Goal: Transaction & Acquisition: Purchase product/service

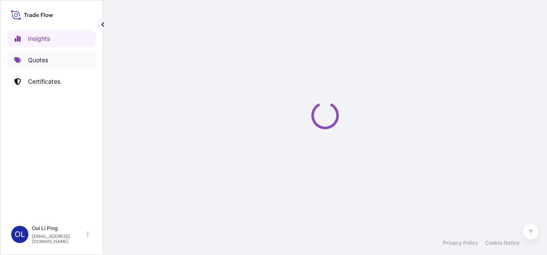
select select "2025"
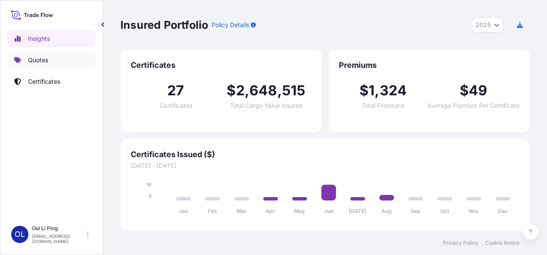
click at [43, 56] on p "Quotes" at bounding box center [38, 60] width 20 height 9
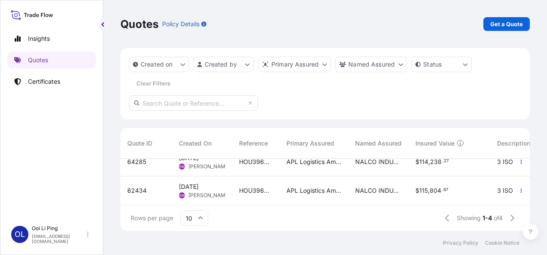
scroll to position [76, 0]
click at [506, 27] on p "Get a Quote" at bounding box center [506, 24] width 33 height 9
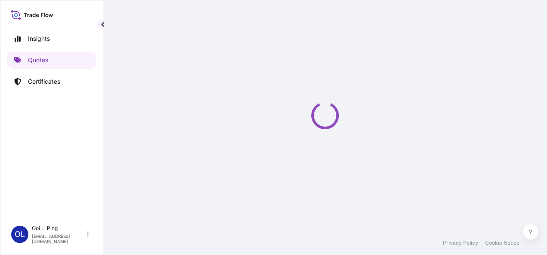
scroll to position [14, 0]
select select "Sea"
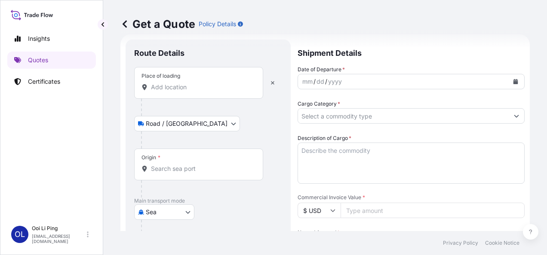
click at [157, 89] on input "Place of loading" at bounding box center [201, 87] width 101 height 9
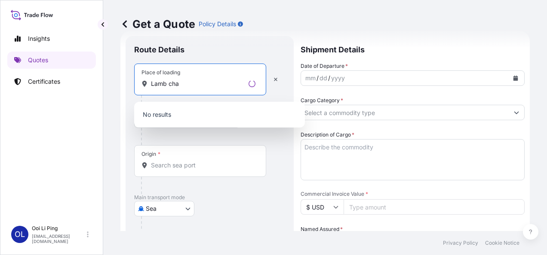
scroll to position [17, 0]
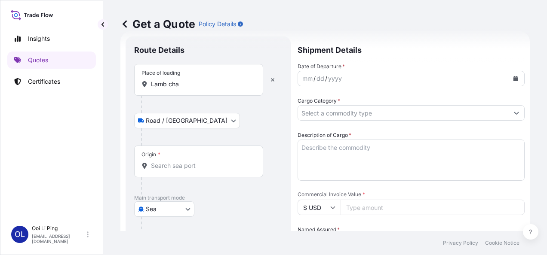
click at [159, 86] on input "Lamb cha" at bounding box center [201, 84] width 101 height 9
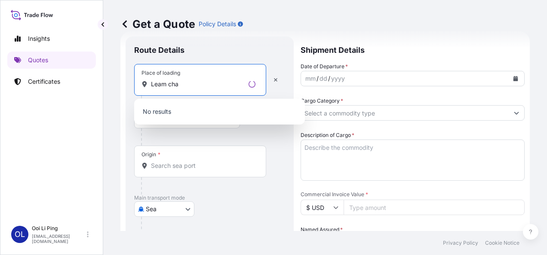
click at [190, 83] on input "Leam cha" at bounding box center [198, 84] width 94 height 9
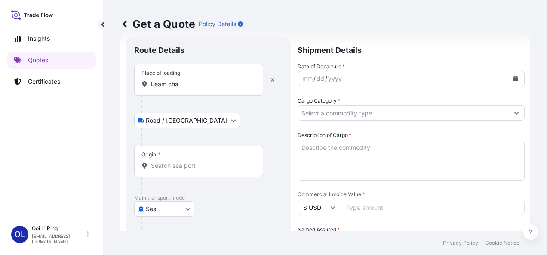
click at [180, 80] on input "Leam cha" at bounding box center [201, 84] width 101 height 9
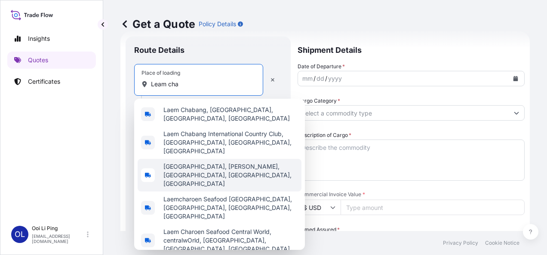
click at [205, 163] on span "[GEOGRAPHIC_DATA], [PERSON_NAME], [GEOGRAPHIC_DATA], [GEOGRAPHIC_DATA], [GEOGRA…" at bounding box center [230, 176] width 135 height 26
type input "[GEOGRAPHIC_DATA], [PERSON_NAME], [GEOGRAPHIC_DATA], [GEOGRAPHIC_DATA], [GEOGRA…"
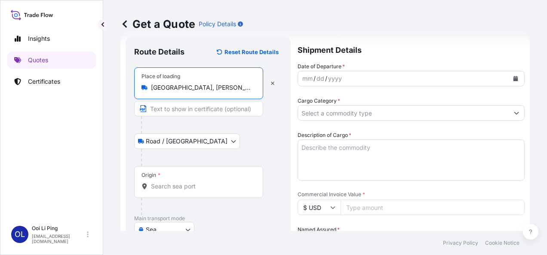
click at [188, 139] on body "Insights Quotes Certificates [PERSON_NAME] Li Ping [EMAIL_ADDRESS][DOMAIN_NAME]…" at bounding box center [273, 127] width 547 height 255
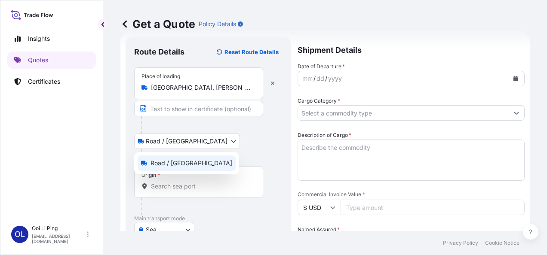
click at [185, 163] on span "Road / [GEOGRAPHIC_DATA]" at bounding box center [191, 163] width 82 height 9
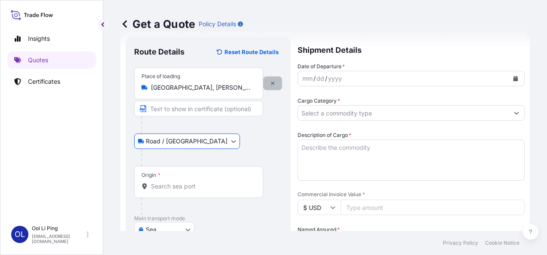
click at [274, 83] on icon "button" at bounding box center [272, 83] width 5 height 5
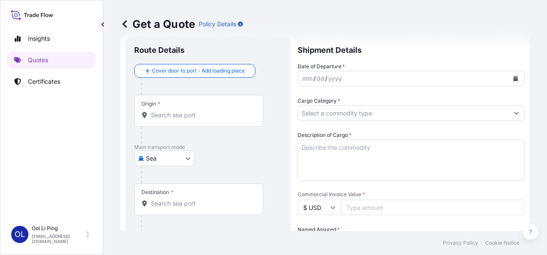
click at [152, 115] on input "Origin *" at bounding box center [201, 115] width 101 height 9
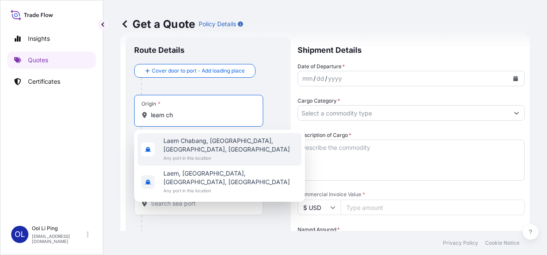
click at [204, 150] on span "Laem Chabang, [GEOGRAPHIC_DATA], [GEOGRAPHIC_DATA], [GEOGRAPHIC_DATA]" at bounding box center [230, 145] width 135 height 17
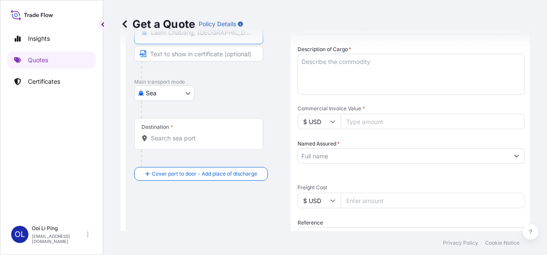
scroll to position [120, 0]
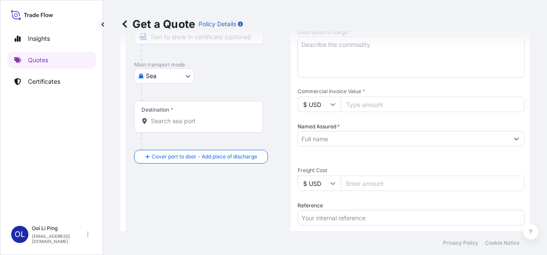
type input "Laem Chabang, [GEOGRAPHIC_DATA], [GEOGRAPHIC_DATA], [GEOGRAPHIC_DATA]"
click at [191, 126] on div "Destination *" at bounding box center [198, 117] width 129 height 32
click at [191, 126] on input "Destination *" at bounding box center [201, 121] width 101 height 9
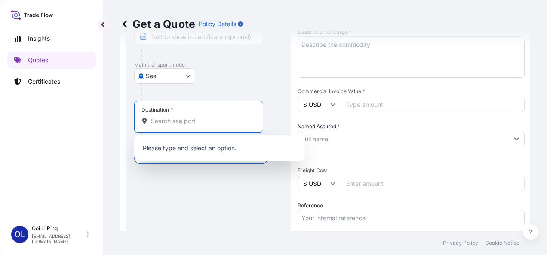
paste input "Suvannaphum Special Economic Zone"
click at [152, 120] on input "Suvannaphum Special Economic Zone" at bounding box center [201, 121] width 101 height 9
click at [245, 120] on input "Suvannaphum Special Economic Zone" at bounding box center [201, 121] width 101 height 9
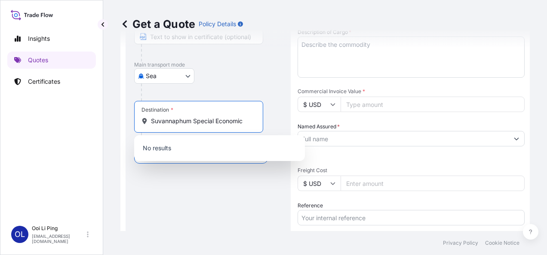
type input "Suvannaphum Special Economic"
click at [180, 146] on p "No results" at bounding box center [220, 148] width 164 height 19
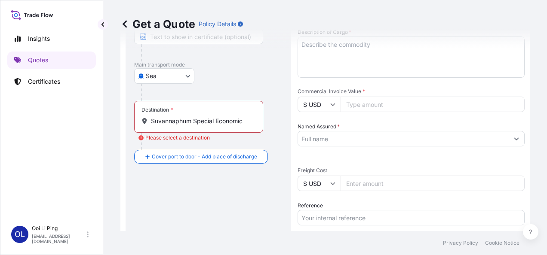
click at [170, 121] on input "Suvannaphum Special Economic" at bounding box center [201, 121] width 101 height 9
drag, startPoint x: 255, startPoint y: 120, endPoint x: 126, endPoint y: 120, distance: 129.0
click at [126, 120] on div "Route Details Reset Route Details Cover door to port - Add loading place Place …" at bounding box center [208, 145] width 165 height 425
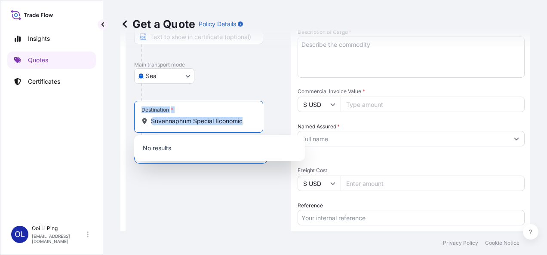
drag, startPoint x: 126, startPoint y: 120, endPoint x: 230, endPoint y: 122, distance: 104.9
click at [230, 122] on input "Suvannaphum Special Economic" at bounding box center [201, 121] width 101 height 9
click at [245, 121] on input "Suvannaphum Special Economic" at bounding box center [201, 121] width 101 height 9
drag, startPoint x: 249, startPoint y: 120, endPoint x: 130, endPoint y: 121, distance: 119.1
click at [130, 121] on div "Route Details Reset Route Details Cover door to port - Add loading place Place …" at bounding box center [208, 145] width 165 height 425
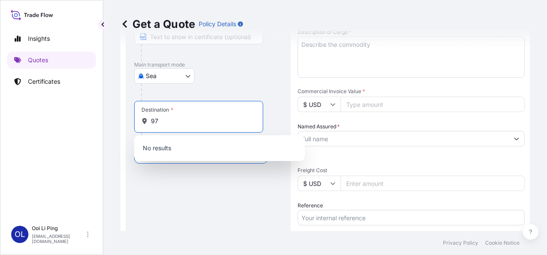
type input "9"
click at [159, 117] on input "Destination * Please select a destination" at bounding box center [201, 121] width 101 height 9
paste input "Suvannaphum Special Economic Zone"
click at [154, 126] on div "Destination * Suvannaphum Special Economic Zone" at bounding box center [198, 117] width 129 height 32
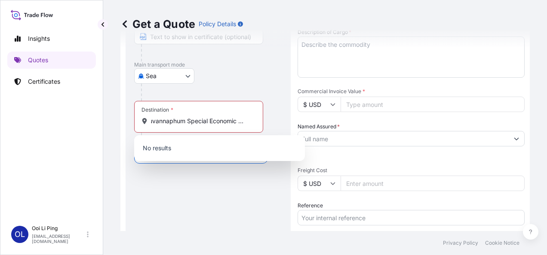
click at [154, 126] on input "Suvannaphum Special Economic Zone" at bounding box center [201, 121] width 101 height 9
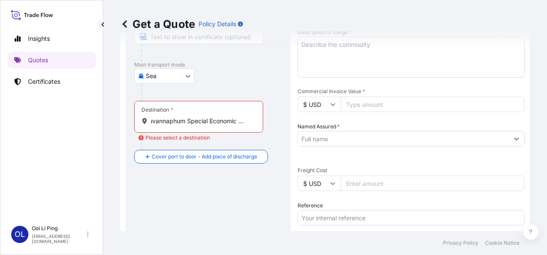
click at [226, 219] on div "Route Details Reset Route Details Cover door to port - Add loading place Place …" at bounding box center [208, 146] width 148 height 408
click at [149, 118] on div "Suvannaphum Special Economic Zone" at bounding box center [198, 121] width 114 height 9
click at [151, 118] on input "Suvannaphum Special Economic Zone" at bounding box center [201, 121] width 101 height 9
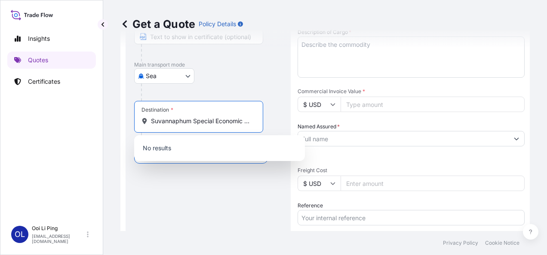
click at [222, 122] on input "Suvannaphum Special Economic Zone" at bounding box center [201, 121] width 101 height 9
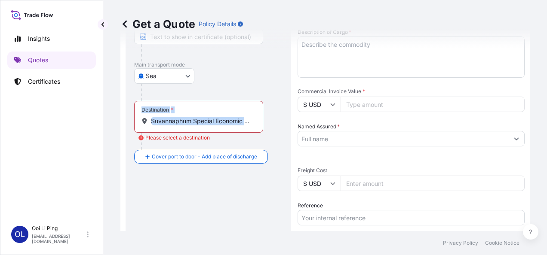
drag, startPoint x: 255, startPoint y: 120, endPoint x: 113, endPoint y: 119, distance: 141.0
click at [113, 119] on div "Get a Quote Policy Details Route Details Reset Route Details Cover door to port…" at bounding box center [325, 115] width 444 height 231
drag, startPoint x: 113, startPoint y: 119, endPoint x: 223, endPoint y: 118, distance: 109.2
click at [223, 118] on input "Suvannaphum Special Economic Zone" at bounding box center [201, 121] width 101 height 9
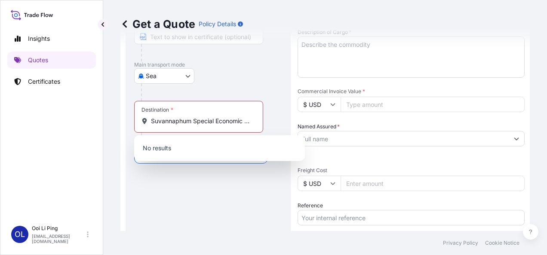
click at [208, 182] on div "Route Details Reset Route Details Cover door to port - Add loading place Place …" at bounding box center [208, 146] width 148 height 408
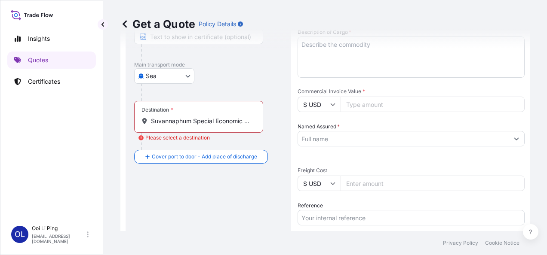
drag, startPoint x: 197, startPoint y: 115, endPoint x: 199, endPoint y: 120, distance: 5.4
click at [197, 117] on div "Destination * Suvannaphum Special Economic Zone" at bounding box center [198, 117] width 129 height 32
click at [197, 117] on input "Suvannaphum Special Economic Zone" at bounding box center [201, 121] width 101 height 9
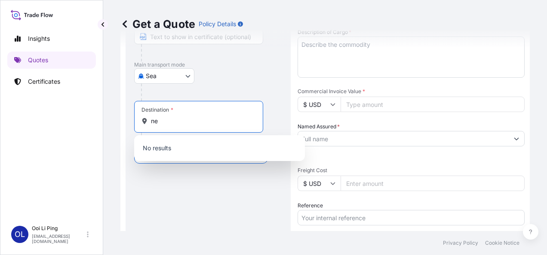
type input "e"
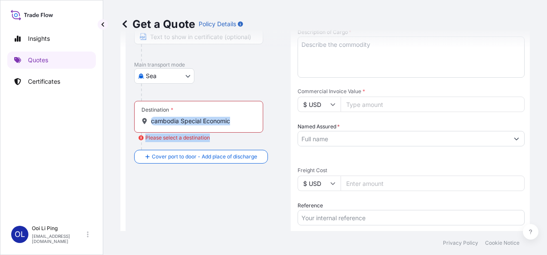
drag, startPoint x: 148, startPoint y: 120, endPoint x: 270, endPoint y: 120, distance: 121.7
click at [270, 120] on div "Destination * [GEOGRAPHIC_DATA] Special Economic Please select a destination" at bounding box center [208, 125] width 148 height 49
click at [194, 114] on div "Destination * [GEOGRAPHIC_DATA] Special Economic" at bounding box center [198, 117] width 129 height 32
click at [194, 117] on input "cambodia Special Economic" at bounding box center [201, 121] width 101 height 9
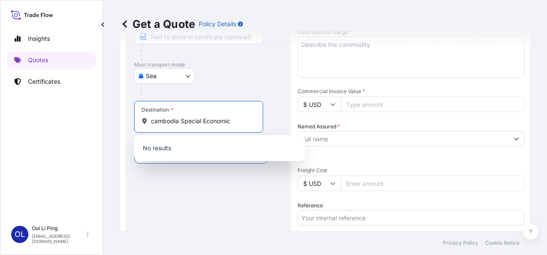
click at [197, 120] on input "cambodia Special Economic" at bounding box center [201, 121] width 101 height 9
type input "Suvannaphum Special Economic"
drag, startPoint x: 248, startPoint y: 118, endPoint x: 150, endPoint y: 124, distance: 98.6
click at [150, 124] on div "Suvannaphum Special Economic" at bounding box center [198, 121] width 114 height 9
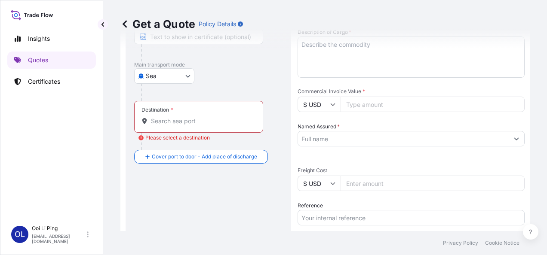
click at [201, 180] on div "Route Details Reset Route Details Cover door to port - Add loading place Place …" at bounding box center [208, 146] width 148 height 408
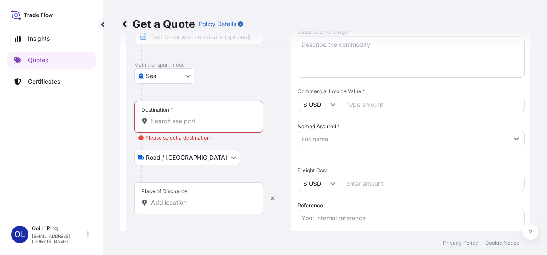
click at [170, 211] on div "Place of Discharge" at bounding box center [198, 199] width 129 height 32
click at [170, 207] on input "Place of Discharge" at bounding box center [201, 203] width 101 height 9
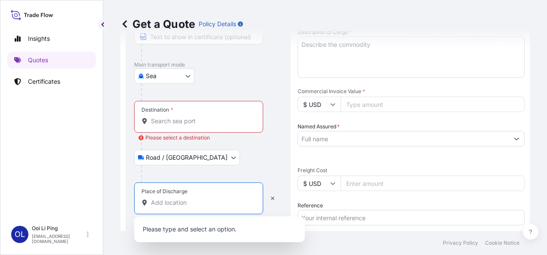
paste input "Suvannaphum Special Economic"
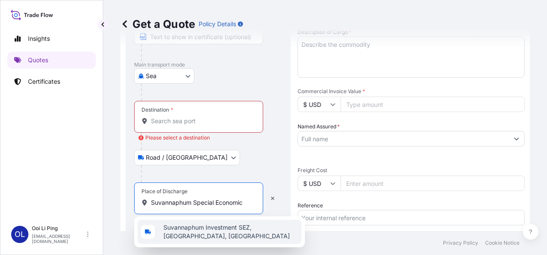
click at [248, 229] on span "Suvannaphum Investment SEZ, [GEOGRAPHIC_DATA], [GEOGRAPHIC_DATA]" at bounding box center [230, 232] width 135 height 17
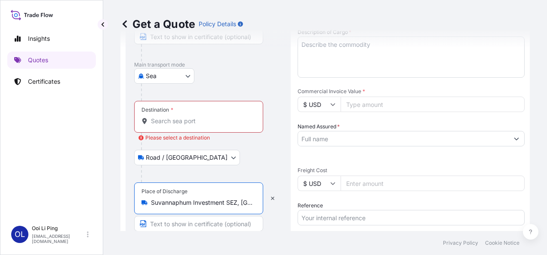
type input "Suvannaphum Investment SEZ, [GEOGRAPHIC_DATA], [GEOGRAPHIC_DATA]"
click at [173, 123] on input "Destination * Please select a destination" at bounding box center [201, 121] width 101 height 9
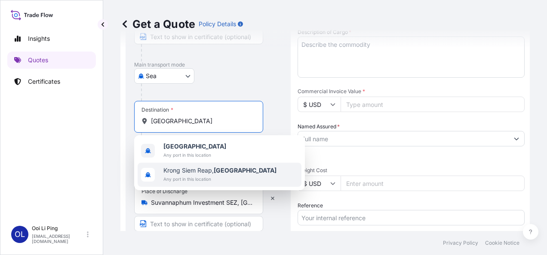
click at [252, 179] on div "[GEOGRAPHIC_DATA], [GEOGRAPHIC_DATA] Any port in this location" at bounding box center [220, 175] width 164 height 24
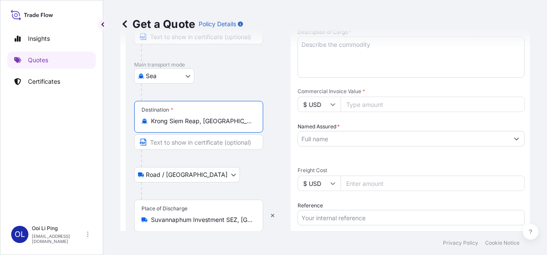
type input "Krong Siem Reap, [GEOGRAPHIC_DATA]"
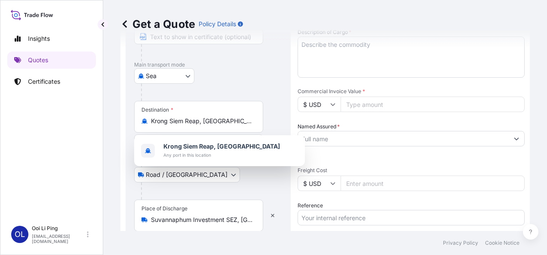
click at [260, 180] on div "Road / [GEOGRAPHIC_DATA] / Inland" at bounding box center [208, 174] width 148 height 15
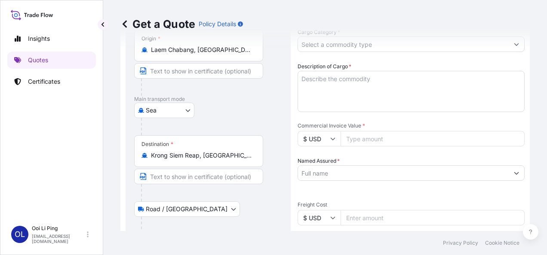
scroll to position [68, 0]
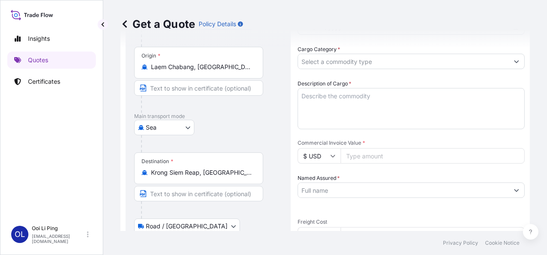
click at [171, 87] on input "Text to appear on certificate" at bounding box center [198, 87] width 129 height 15
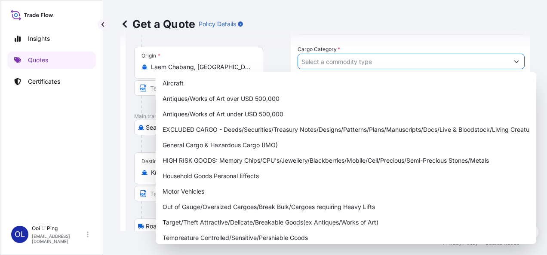
click at [514, 62] on icon "Show suggestions" at bounding box center [516, 62] width 5 height 3
click at [377, 34] on div "Get a Quote Policy Details" at bounding box center [324, 24] width 409 height 48
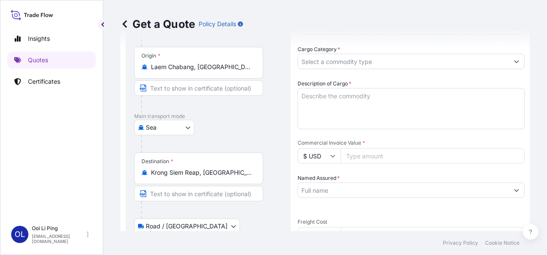
click at [320, 97] on textarea "Description of Cargo *" at bounding box center [411, 108] width 227 height 41
paste textarea "I.MACHINERY MATERIALS6.Wastewater Treatment Plant"
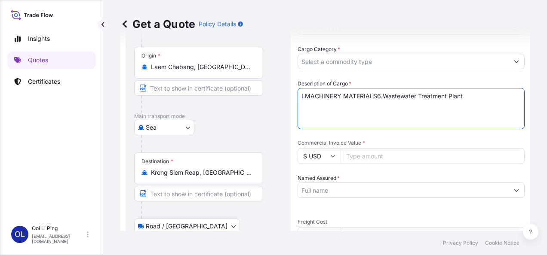
click at [364, 116] on textarea "I.MACHINERY MATERIALS6.Wastewater Treatment Plant" at bounding box center [411, 108] width 227 height 41
type textarea "I.MACHINERY MATERIALS6.Wastewater Treatment Plant"
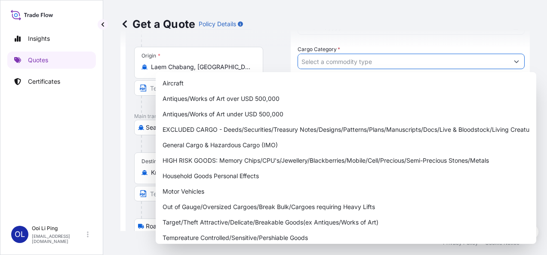
click at [509, 58] on button "Show suggestions" at bounding box center [516, 61] width 15 height 15
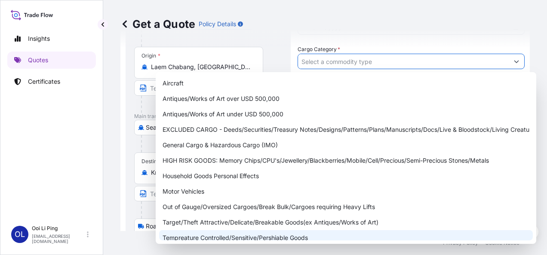
scroll to position [21, 0]
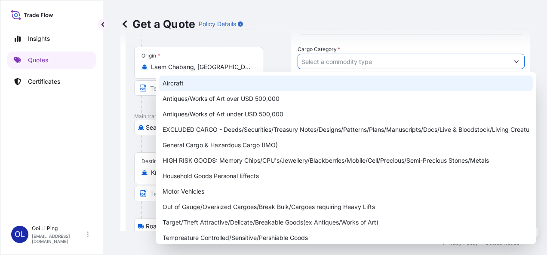
click at [351, 26] on div "Get a Quote Policy Details" at bounding box center [324, 24] width 409 height 14
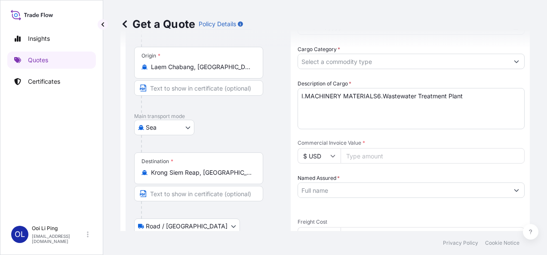
click at [514, 61] on icon "Show suggestions" at bounding box center [516, 62] width 5 height 3
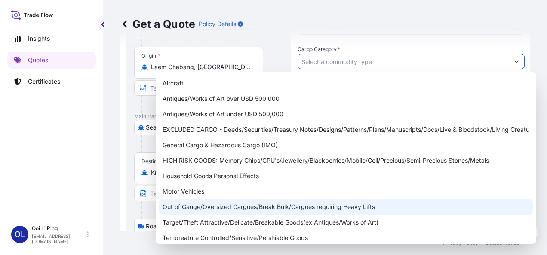
click at [236, 203] on div "Out of Gauge/Oversized Cargoes/Break Bulk/Cargoes requiring Heavy Lifts" at bounding box center [346, 206] width 374 height 15
type input "Out of Gauge/Oversized Cargoes/Break Bulk/Cargoes requiring Heavy Lifts"
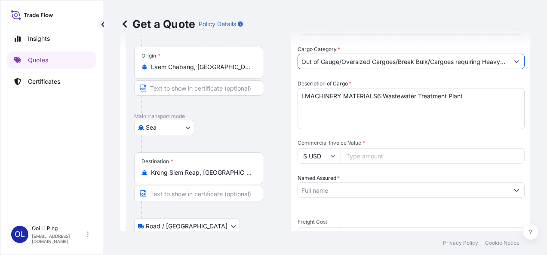
click at [351, 107] on textarea "I.MACHINERY MATERIALS6.Wastewater Treatment Plant" at bounding box center [411, 108] width 227 height 41
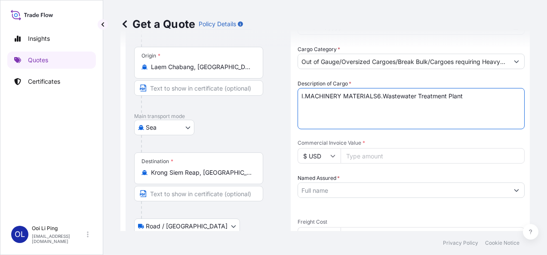
paste textarea "1 x 40' FLAT COLLAPSIBLE ENDS"
type textarea "I.MACHINERY MATERIALS6.Wastewater Treatment Plant 1 x 40' FLAT COLLAPSIBLE ENDS"
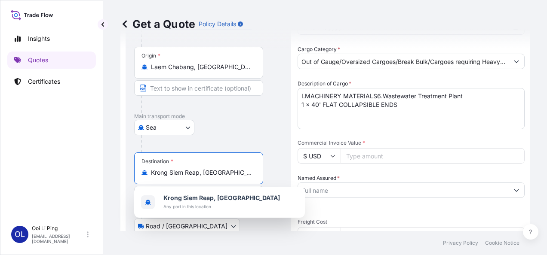
drag, startPoint x: 239, startPoint y: 173, endPoint x: 138, endPoint y: 173, distance: 101.0
click at [138, 173] on div "Destination * [GEOGRAPHIC_DATA], [GEOGRAPHIC_DATA]" at bounding box center [198, 169] width 129 height 32
type input "K"
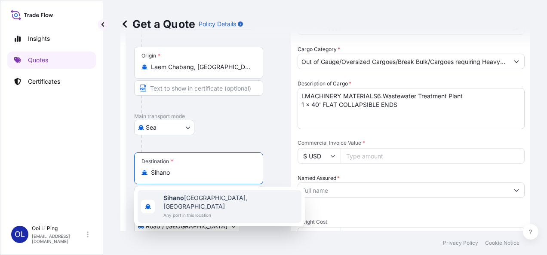
click at [243, 199] on div "[GEOGRAPHIC_DATA] [GEOGRAPHIC_DATA], [GEOGRAPHIC_DATA] Any port in this location" at bounding box center [220, 206] width 164 height 33
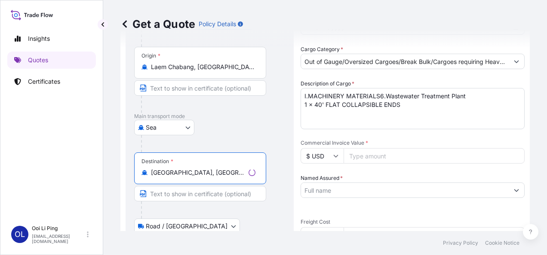
type input "[GEOGRAPHIC_DATA], [GEOGRAPHIC_DATA]"
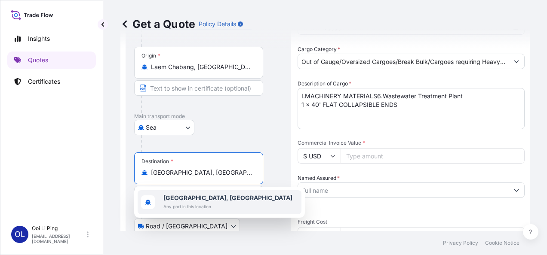
click at [255, 112] on div at bounding box center [202, 104] width 122 height 17
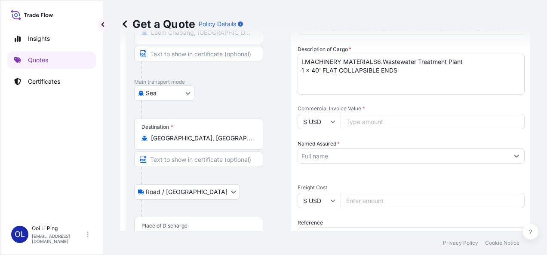
scroll to position [120, 0]
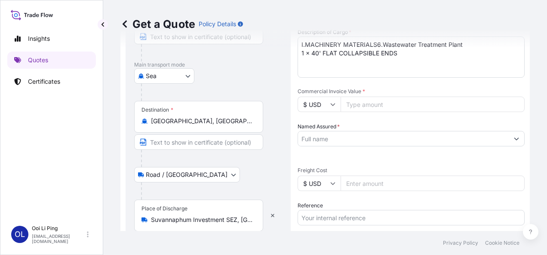
click at [361, 107] on input "Commercial Invoice Value *" at bounding box center [432, 104] width 184 height 15
paste input "53452.64"
type input "53452.64"
click at [361, 137] on input "Named Assured *" at bounding box center [403, 138] width 211 height 15
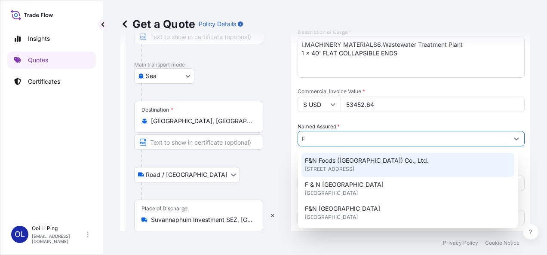
click at [359, 163] on span "F&N Foods ([GEOGRAPHIC_DATA]) Co., Ltd." at bounding box center [367, 160] width 124 height 9
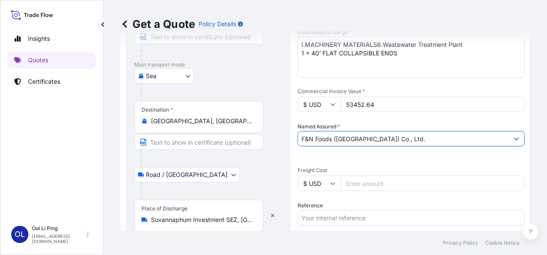
type input "F&N Foods ([GEOGRAPHIC_DATA]) Co., Ltd."
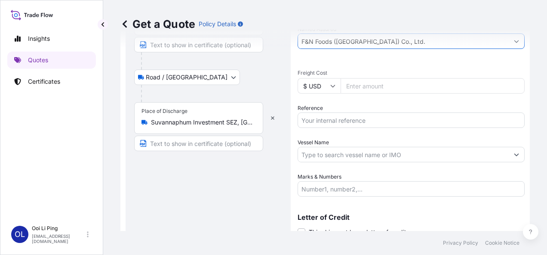
scroll to position [155, 0]
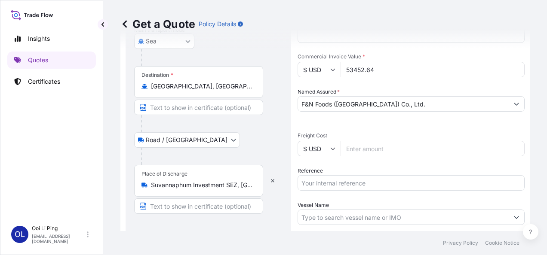
click at [383, 151] on input "Freight Cost" at bounding box center [432, 148] width 184 height 15
type input "4000"
click at [397, 171] on div "Reference" at bounding box center [411, 179] width 227 height 24
click at [371, 180] on input "Reference" at bounding box center [411, 182] width 227 height 15
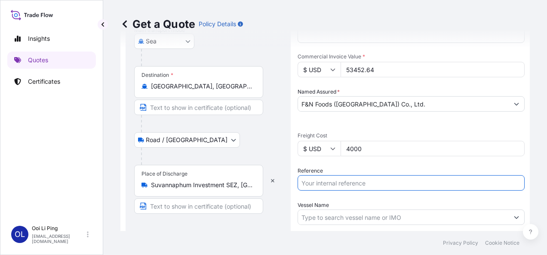
type input "SELL RATE:"
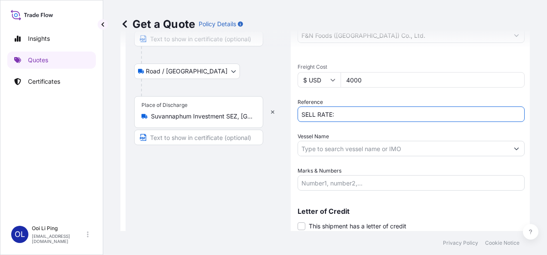
scroll to position [241, 0]
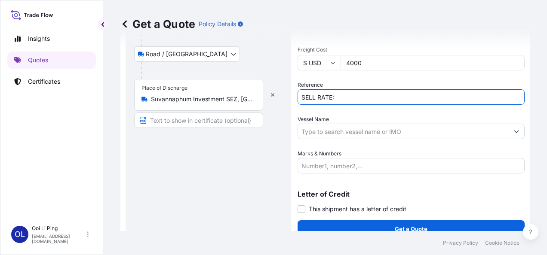
click at [410, 126] on input "Vessel Name" at bounding box center [403, 131] width 211 height 15
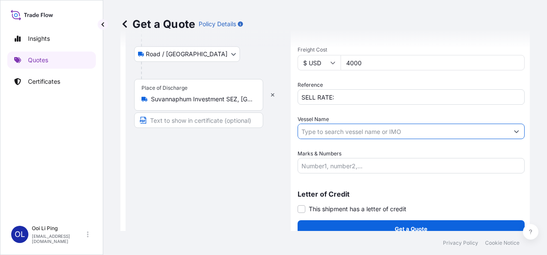
paste input "[PERSON_NAME]"
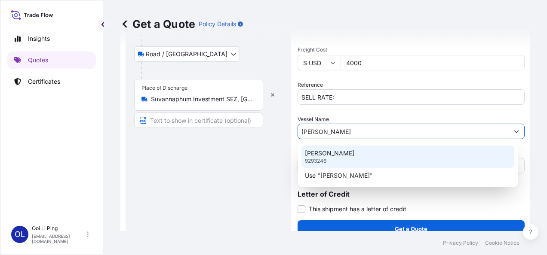
click at [340, 160] on div "[PERSON_NAME] 9293246" at bounding box center [407, 157] width 213 height 22
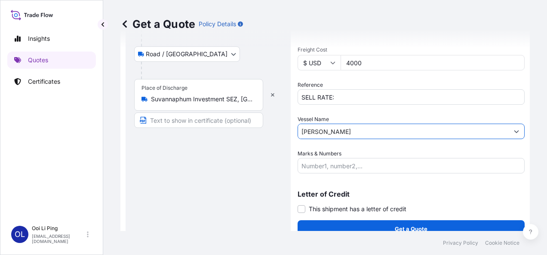
type input "[PERSON_NAME]"
click at [345, 168] on input "Marks & Numbers" at bounding box center [411, 165] width 227 height 15
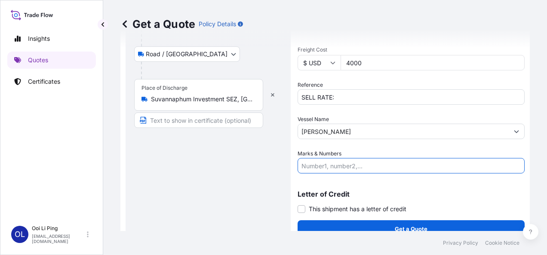
scroll to position [252, 0]
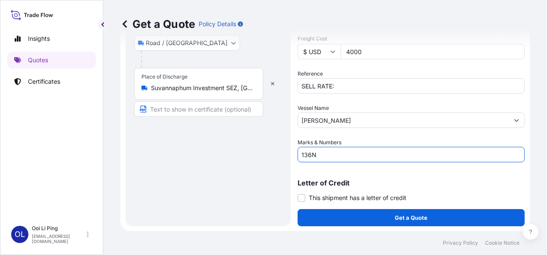
type input "136N"
click at [446, 167] on div "Shipment Details Date of Departure * mm / dd / yyyy Cargo Category * Out of Gau…" at bounding box center [411, 13] width 227 height 425
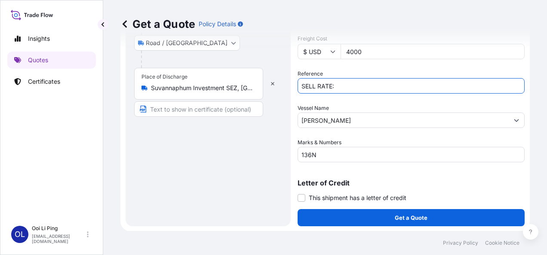
click at [348, 87] on input "SELL RATE:" at bounding box center [411, 85] width 227 height 15
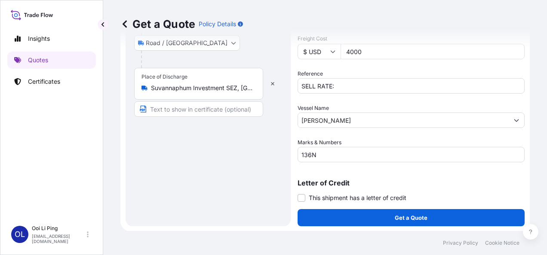
click at [229, 172] on div "Route Details Reset Route Details Cover door to port - Add loading place Place …" at bounding box center [208, 14] width 148 height 408
click at [347, 85] on input "SELL RATE:" at bounding box center [411, 85] width 227 height 15
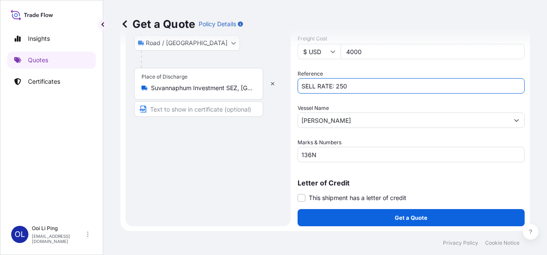
type input "SELL RATE: 250"
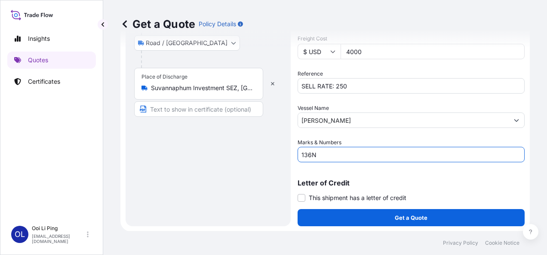
click at [429, 153] on input "136N" at bounding box center [411, 154] width 227 height 15
click at [540, 226] on div "Get a Quote Policy Details Route Details Reset Route Details Cover door to port…" at bounding box center [325, 115] width 444 height 231
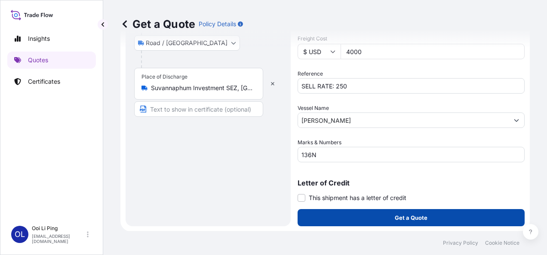
click at [446, 217] on button "Get a Quote" at bounding box center [411, 217] width 227 height 17
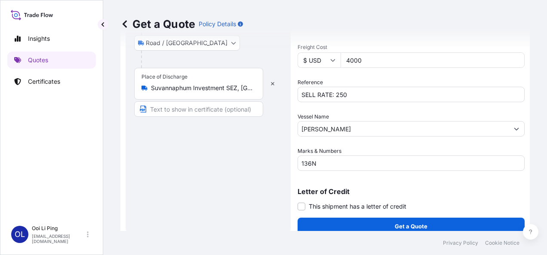
scroll to position [261, 0]
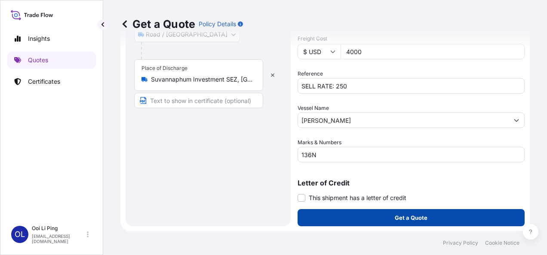
click at [412, 215] on p "Get a Quote" at bounding box center [411, 218] width 33 height 9
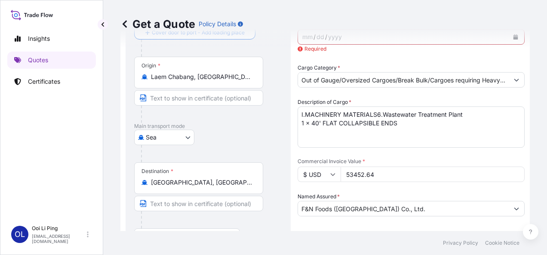
scroll to position [0, 0]
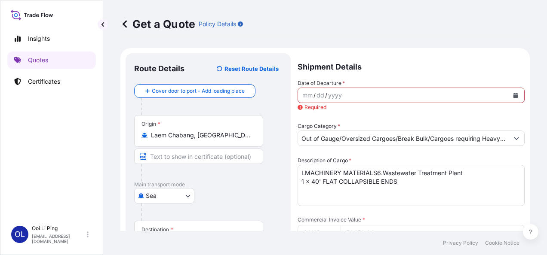
click at [303, 93] on div "mm" at bounding box center [307, 95] width 12 height 10
click at [307, 94] on div "/" at bounding box center [308, 95] width 2 height 10
click at [312, 94] on div "dd" at bounding box center [313, 95] width 9 height 10
click at [311, 93] on div "dd" at bounding box center [313, 95] width 9 height 10
click at [513, 96] on icon "Calendar" at bounding box center [515, 95] width 5 height 5
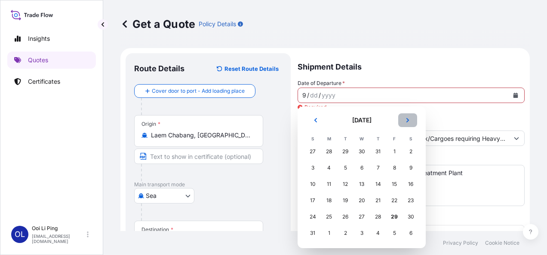
click at [407, 121] on icon "Next" at bounding box center [407, 120] width 5 height 5
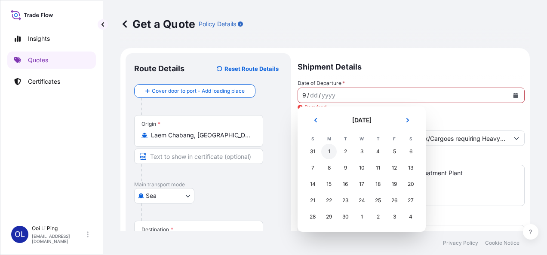
click at [328, 153] on div "1" at bounding box center [328, 151] width 15 height 15
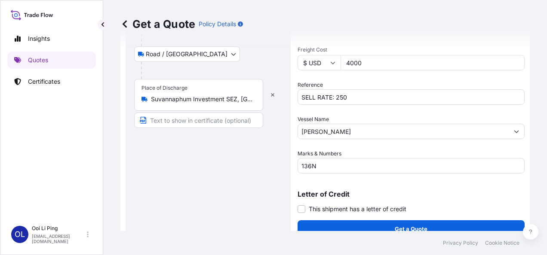
scroll to position [252, 0]
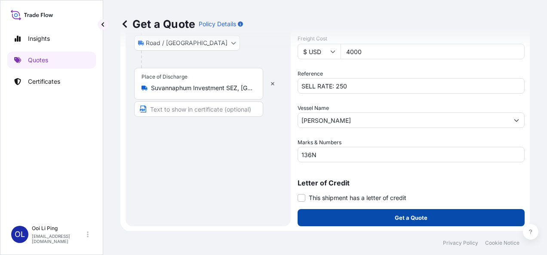
click at [449, 215] on button "Get a Quote" at bounding box center [411, 217] width 227 height 17
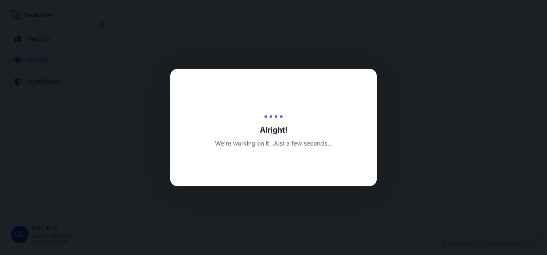
select select "Sea"
select select "Road / [GEOGRAPHIC_DATA]"
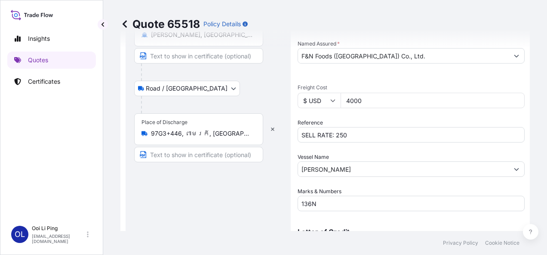
scroll to position [1, 0]
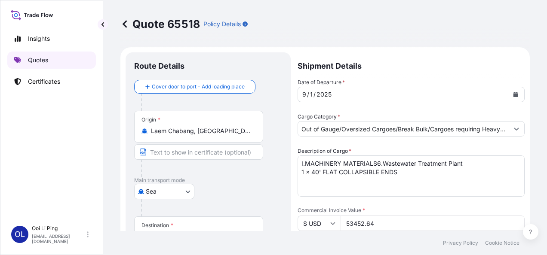
click at [26, 54] on link "Quotes" at bounding box center [51, 60] width 89 height 17
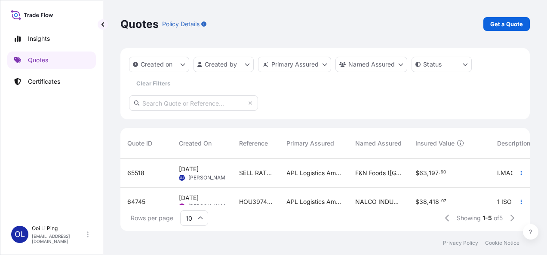
click at [141, 173] on span "65518" at bounding box center [135, 173] width 17 height 9
select select "Sea"
select select "Road / [GEOGRAPHIC_DATA]"
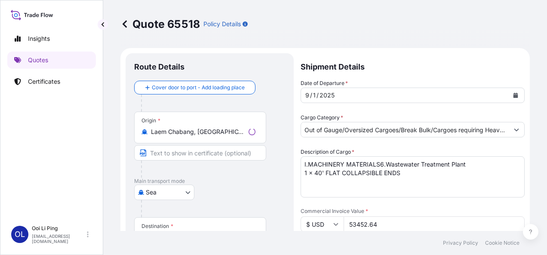
scroll to position [449, 0]
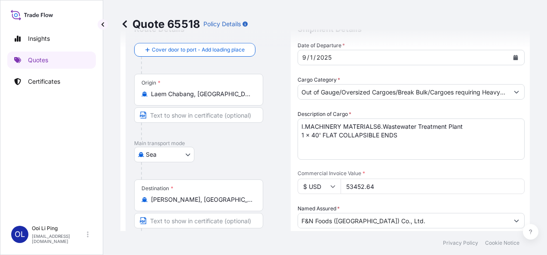
scroll to position [0, 0]
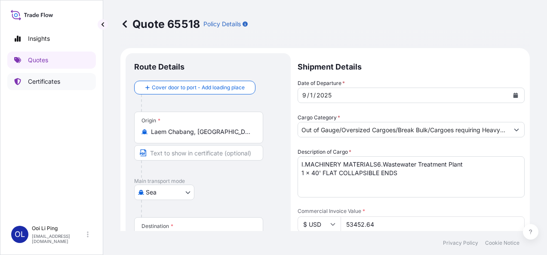
click at [35, 77] on link "Certificates" at bounding box center [51, 81] width 89 height 17
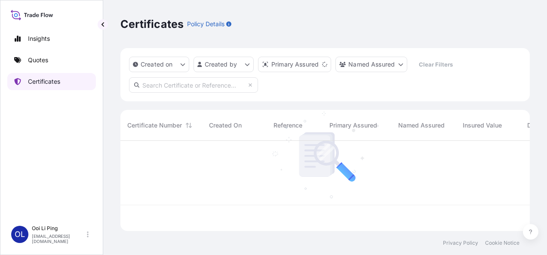
scroll to position [89, 402]
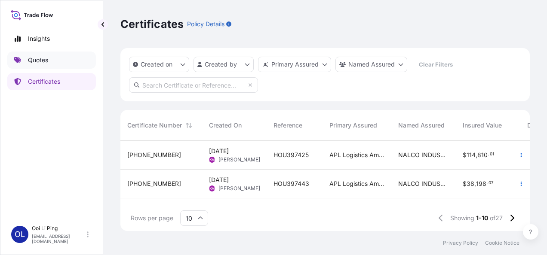
click at [41, 62] on p "Quotes" at bounding box center [38, 60] width 20 height 9
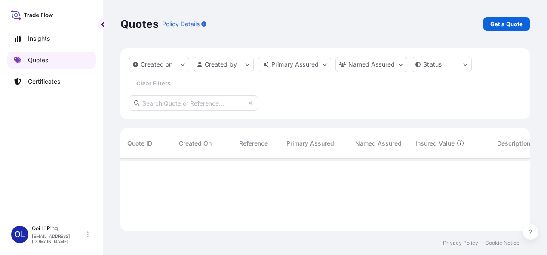
scroll to position [71, 402]
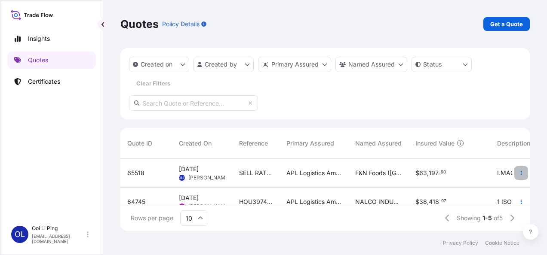
click at [518, 172] on icon "button" at bounding box center [520, 173] width 5 height 5
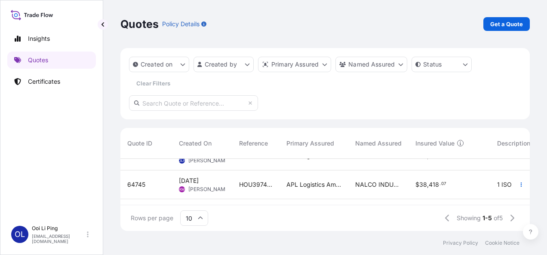
scroll to position [0, 0]
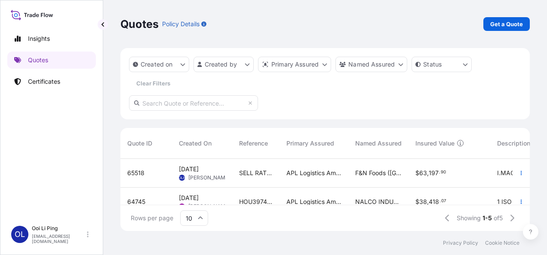
click at [139, 172] on span "65518" at bounding box center [135, 173] width 17 height 9
select select "Sea"
select select "Road / [GEOGRAPHIC_DATA]"
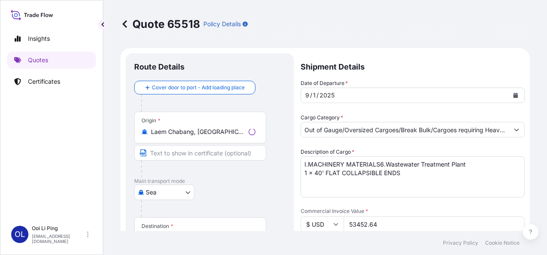
scroll to position [449, 0]
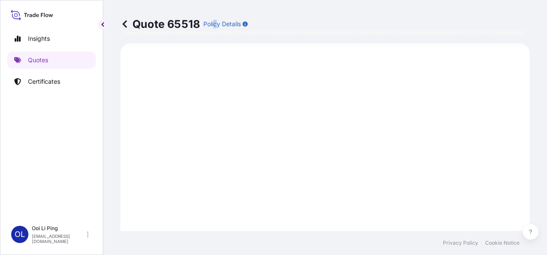
drag, startPoint x: 230, startPoint y: 23, endPoint x: 215, endPoint y: 27, distance: 15.9
click at [215, 27] on p "Policy Details" at bounding box center [221, 24] width 37 height 9
click at [521, 35] on div "Quote 65518 Policy Details" at bounding box center [324, 24] width 409 height 48
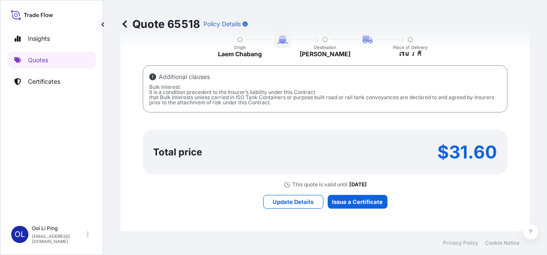
scroll to position [793, 0]
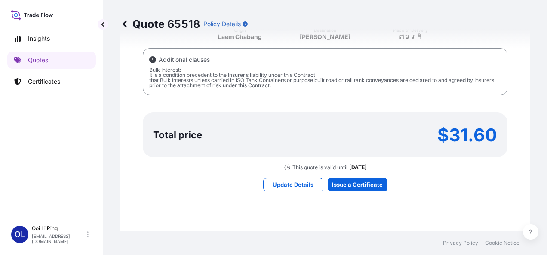
drag, startPoint x: 356, startPoint y: 169, endPoint x: 337, endPoint y: 199, distance: 35.8
click at [337, 199] on div "Here's your insurance offer Primary Assured APL Logistics Americas, Ltd ([GEOGR…" at bounding box center [324, 61] width 385 height 698
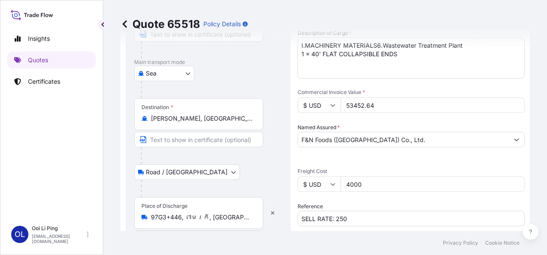
scroll to position [0, 0]
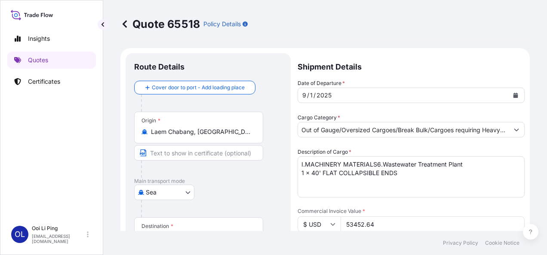
click at [496, 26] on div "Quote 65518 Policy Details" at bounding box center [324, 24] width 409 height 14
click at [482, 29] on div "Quote 65518 Policy Details" at bounding box center [324, 24] width 409 height 14
click at [376, 16] on div "Quote 65518 Policy Details" at bounding box center [324, 24] width 409 height 48
drag, startPoint x: 248, startPoint y: 22, endPoint x: 234, endPoint y: 24, distance: 14.8
click at [234, 24] on p "Policy Details" at bounding box center [221, 24] width 37 height 9
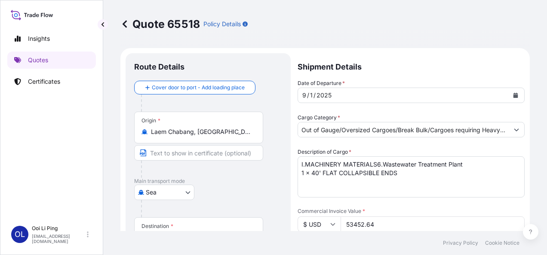
click at [236, 25] on p "Policy Details" at bounding box center [221, 24] width 37 height 9
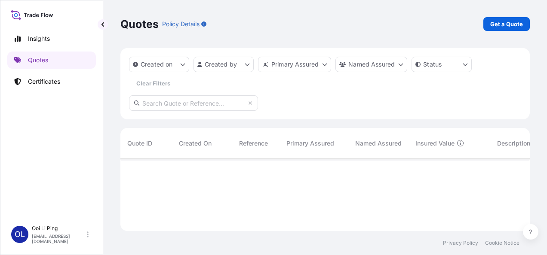
scroll to position [71, 402]
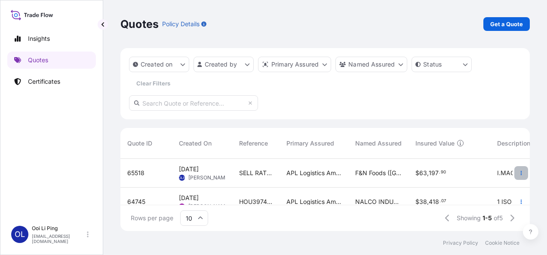
click at [518, 175] on icon "button" at bounding box center [520, 173] width 5 height 5
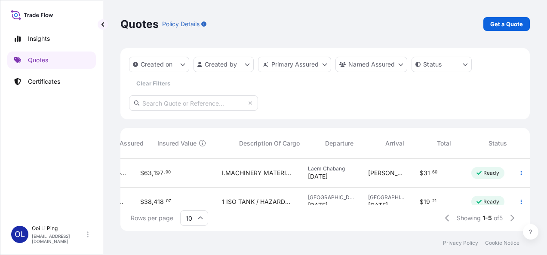
scroll to position [0, 294]
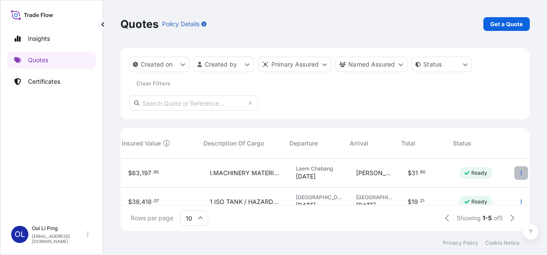
click at [518, 175] on icon "button" at bounding box center [520, 173] width 5 height 5
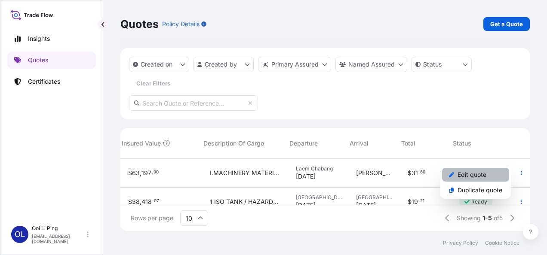
click at [481, 177] on p "Edit quote" at bounding box center [471, 175] width 29 height 9
select select "Sea"
select select "Road / [GEOGRAPHIC_DATA]"
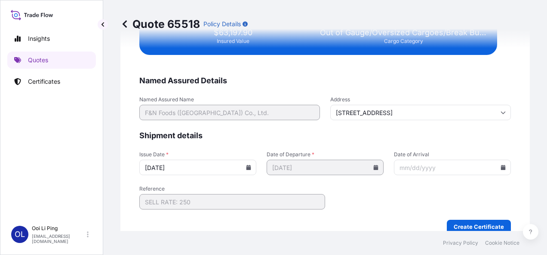
scroll to position [1797, 0]
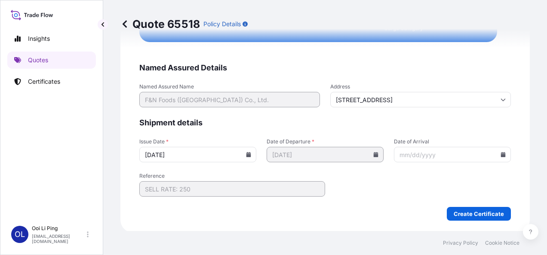
click at [422, 153] on input "Date of Arrival" at bounding box center [452, 154] width 117 height 15
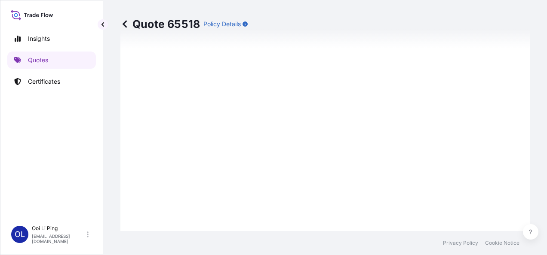
scroll to position [449, 0]
click at [126, 21] on icon at bounding box center [125, 23] width 4 height 7
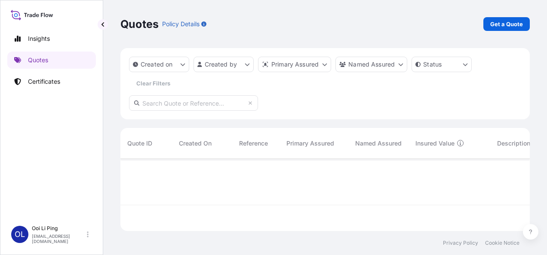
scroll to position [71, 402]
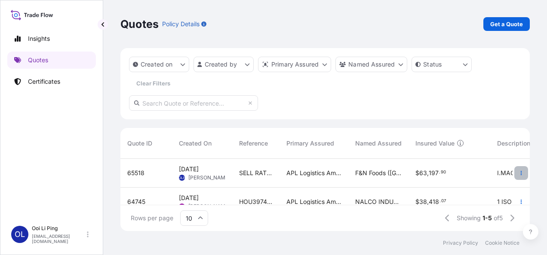
click at [518, 174] on icon "button" at bounding box center [520, 173] width 5 height 5
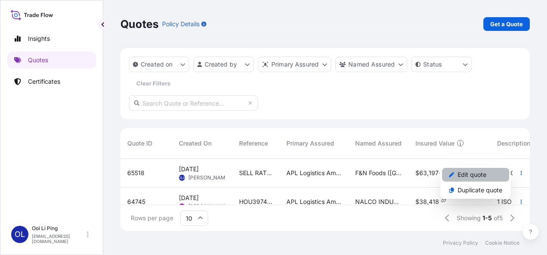
click at [485, 178] on p "Edit quote" at bounding box center [471, 175] width 29 height 9
select select "Sea"
select select "Road / [GEOGRAPHIC_DATA]"
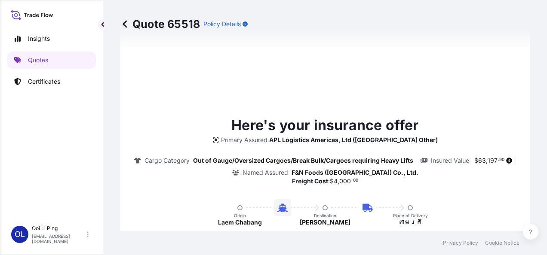
scroll to position [809, 0]
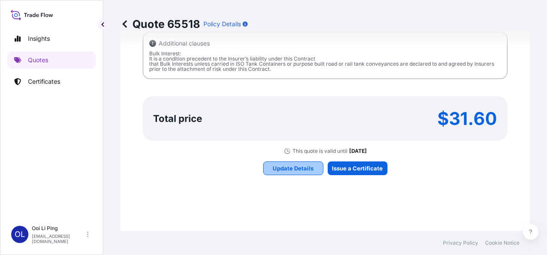
click at [292, 166] on p "Update Details" at bounding box center [293, 168] width 41 height 9
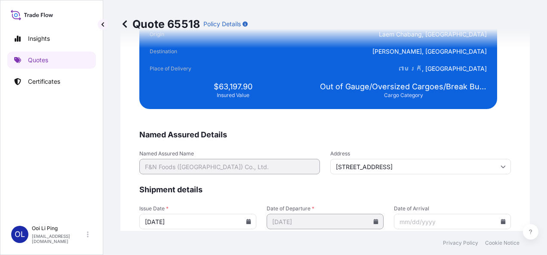
scroll to position [1797, 0]
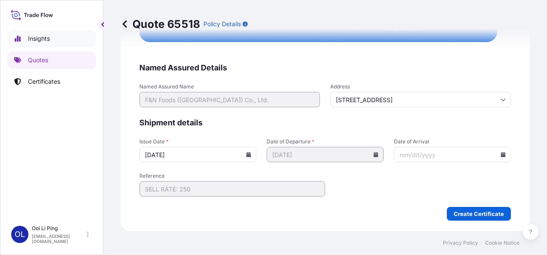
click at [40, 41] on p "Insights" at bounding box center [39, 38] width 22 height 9
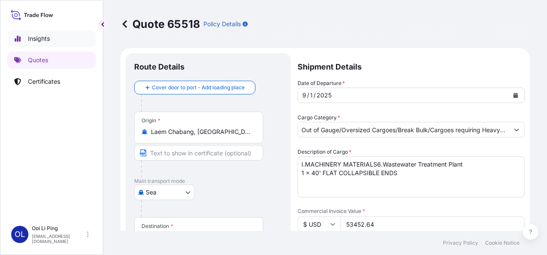
select select "2025"
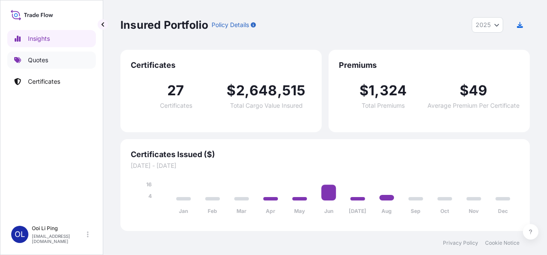
click at [37, 59] on p "Quotes" at bounding box center [38, 60] width 20 height 9
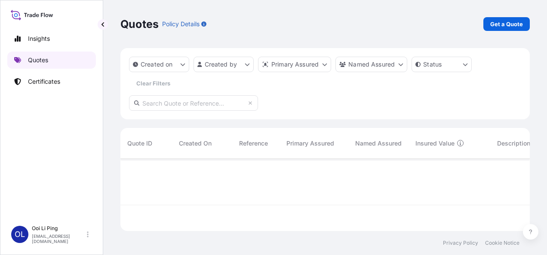
scroll to position [71, 402]
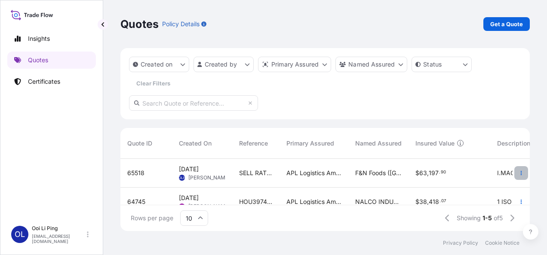
click at [514, 169] on button "button" at bounding box center [521, 173] width 14 height 14
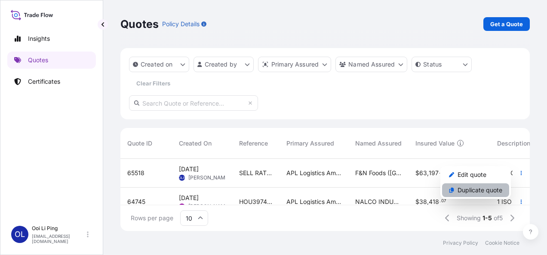
click at [478, 190] on p "Duplicate quote" at bounding box center [479, 190] width 45 height 9
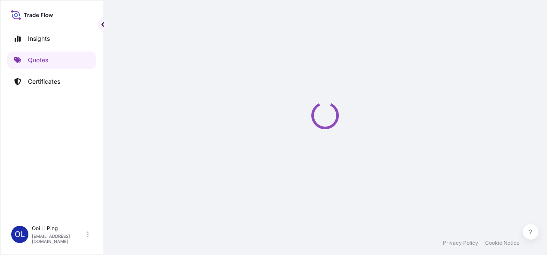
select select "Sea"
select select "Road / [GEOGRAPHIC_DATA]"
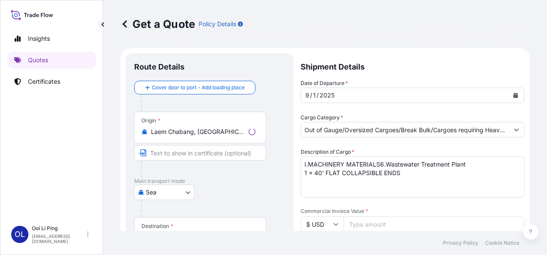
scroll to position [14, 0]
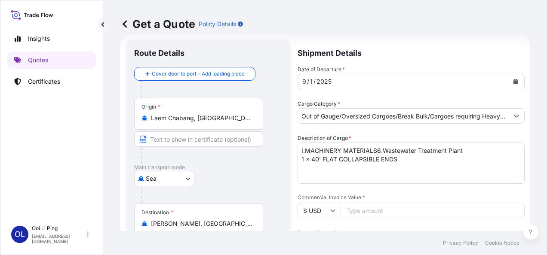
click at [117, 23] on div "Get a Quote Policy Details Route Details Cover door to port - Add loading place…" at bounding box center [325, 115] width 444 height 231
click at [124, 25] on icon at bounding box center [125, 23] width 4 height 7
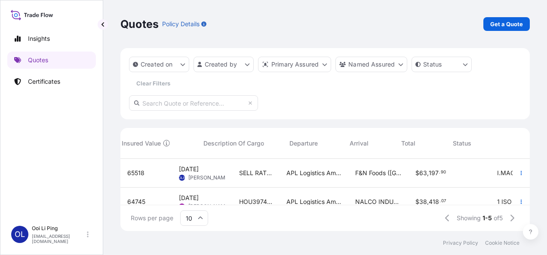
scroll to position [0, 294]
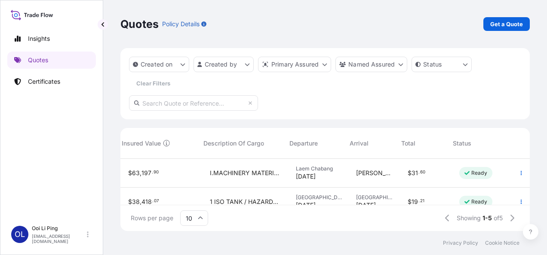
click at [152, 176] on div "$ 63 , 197 . 90" at bounding box center [162, 173] width 68 height 9
select select "Sea"
select select "Road / [GEOGRAPHIC_DATA]"
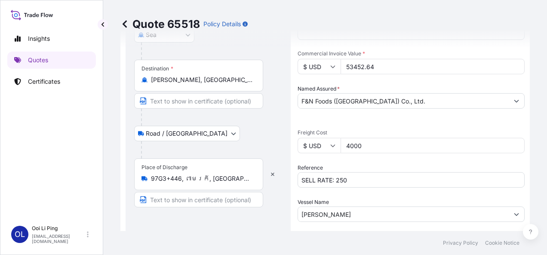
scroll to position [153, 0]
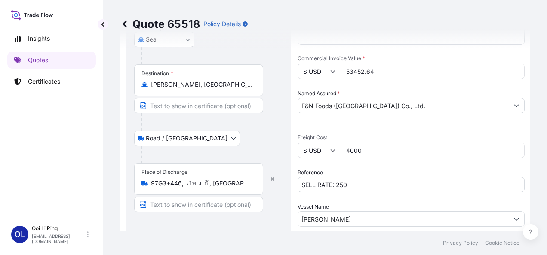
click at [452, 162] on div "Date of Departure * [DATE] Cargo Category * Out of Gauge/Oversized Cargoes/Brea…" at bounding box center [411, 93] width 227 height 335
click at [176, 21] on p "Quote 65518" at bounding box center [160, 24] width 80 height 14
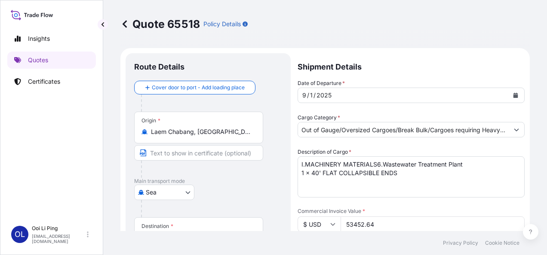
click at [516, 23] on div "Quote 65518 Policy Details" at bounding box center [324, 24] width 409 height 14
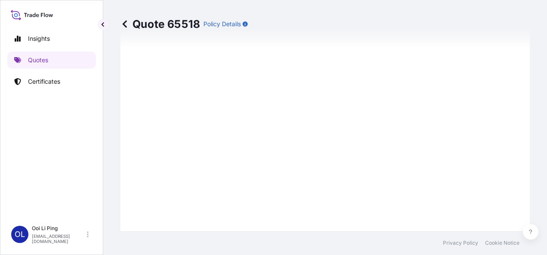
scroll to position [759, 0]
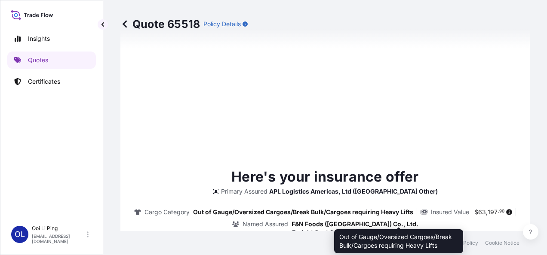
type input "[DATE]"
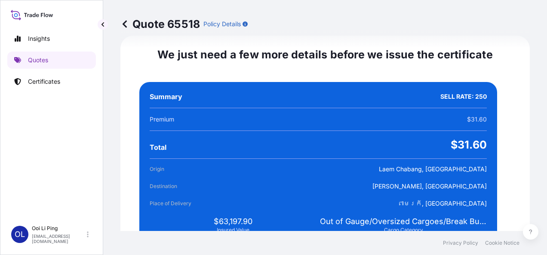
scroll to position [1797, 0]
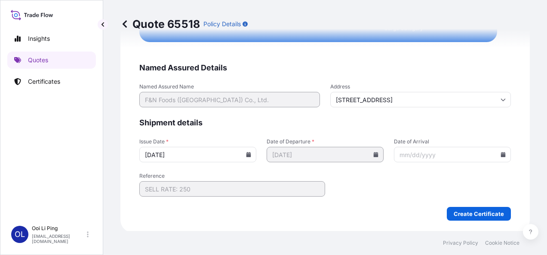
click at [417, 151] on input "Date of Arrival" at bounding box center [452, 154] width 117 height 15
click at [501, 152] on icon at bounding box center [503, 154] width 5 height 5
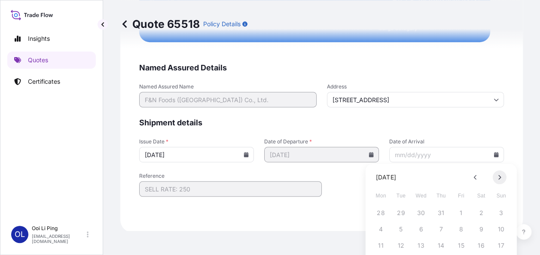
click at [498, 175] on icon at bounding box center [499, 177] width 3 height 5
click at [443, 211] on button "4" at bounding box center [442, 213] width 14 height 14
type input "[DATE]"
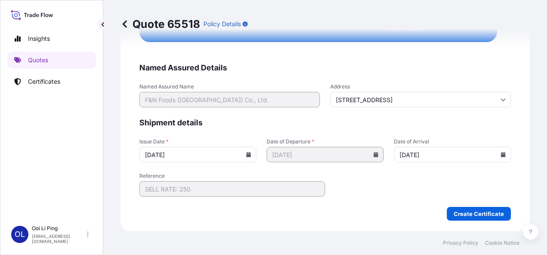
click at [368, 201] on form "Named Assured Details Named Assured Name F&N Foods ([GEOGRAPHIC_DATA]) Co., Ltd…" at bounding box center [324, 142] width 371 height 158
drag, startPoint x: 45, startPoint y: 62, endPoint x: 144, endPoint y: 222, distance: 188.4
click at [144, 222] on div "We just need a few more details before we issue the certificate Named Assured D…" at bounding box center [324, 33] width 409 height 399
click at [40, 58] on p "Quotes" at bounding box center [38, 60] width 20 height 9
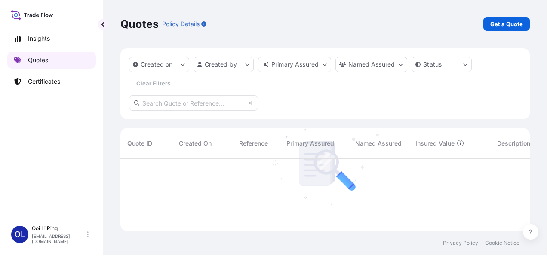
scroll to position [71, 402]
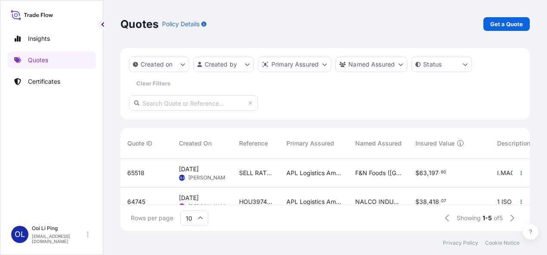
drag, startPoint x: 194, startPoint y: 175, endPoint x: 140, endPoint y: 172, distance: 54.3
click at [140, 172] on span "65518" at bounding box center [135, 173] width 17 height 9
select select "Sea"
select select "Road / [GEOGRAPHIC_DATA]"
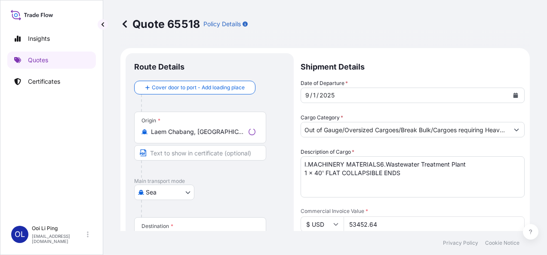
scroll to position [449, 0]
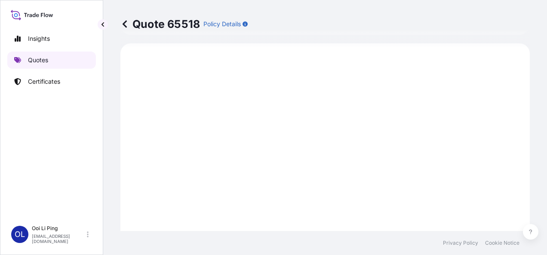
click at [34, 60] on p "Quotes" at bounding box center [38, 60] width 20 height 9
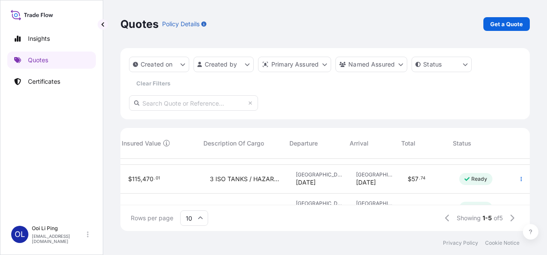
scroll to position [69, 294]
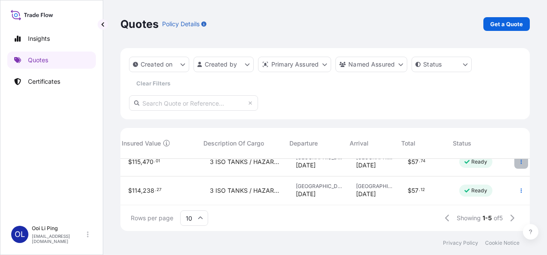
click at [518, 163] on icon "button" at bounding box center [520, 161] width 5 height 5
click at [229, 208] on div "Rows per page 10 Showing 1-5 of 5" at bounding box center [324, 218] width 409 height 26
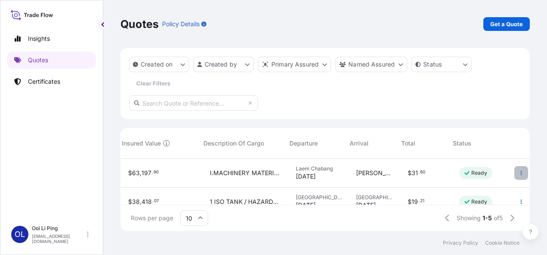
click at [514, 169] on button "button" at bounding box center [521, 173] width 14 height 14
click at [411, 171] on span "31" at bounding box center [414, 173] width 6 height 6
select select "Sea"
select select "Road / [GEOGRAPHIC_DATA]"
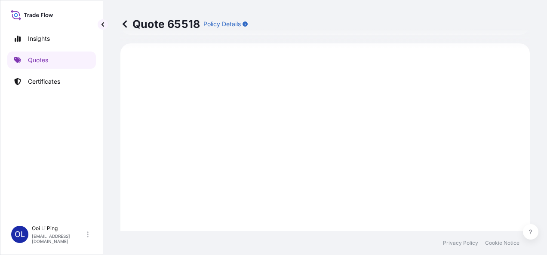
scroll to position [651, 0]
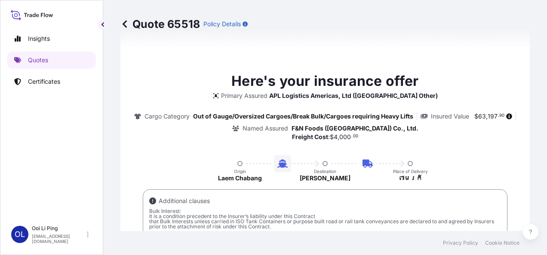
click at [346, 122] on div "Cargo Category Out of Gauge/Oversized Cargoes/Break Bulk/Cargoes requiring Heav…" at bounding box center [324, 122] width 385 height 21
click at [337, 81] on p "Here's your insurance offer" at bounding box center [324, 81] width 187 height 21
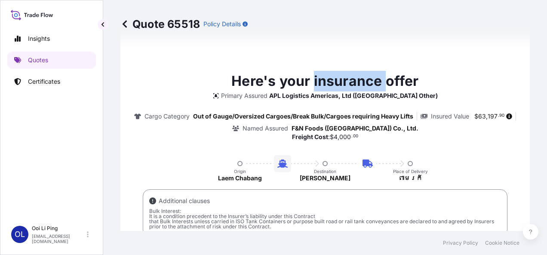
click at [337, 81] on p "Here's your insurance offer" at bounding box center [324, 81] width 187 height 21
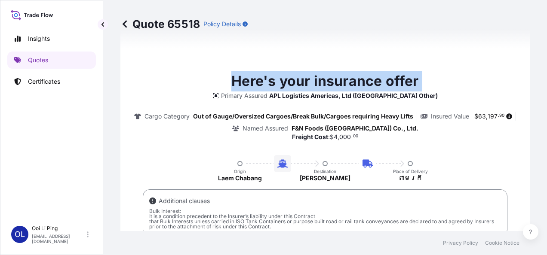
click at [337, 81] on p "Here's your insurance offer" at bounding box center [324, 81] width 187 height 21
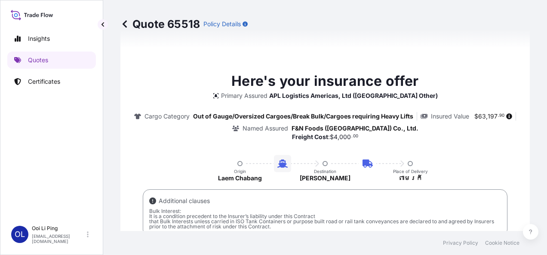
drag, startPoint x: 483, startPoint y: 131, endPoint x: 495, endPoint y: 139, distance: 14.8
click at [483, 131] on div "Cargo Category Out of Gauge/Oversized Cargoes/Break Bulk/Cargoes requiring Heav…" at bounding box center [324, 122] width 385 height 21
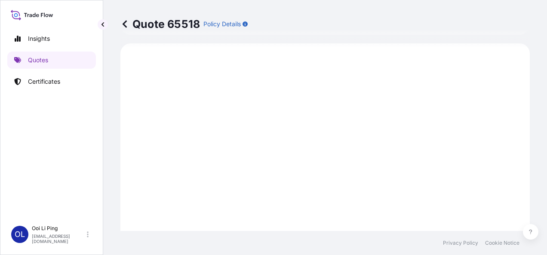
scroll to position [0, 0]
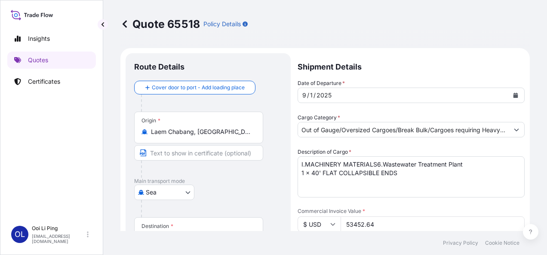
click at [493, 18] on div "Quote 65518 Policy Details" at bounding box center [324, 24] width 409 height 14
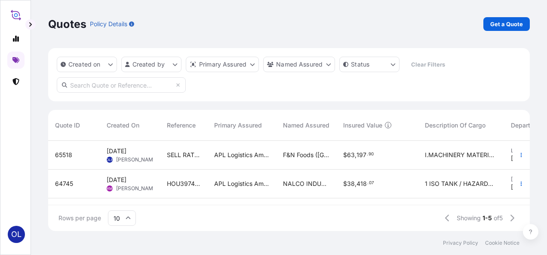
scroll to position [0, 221]
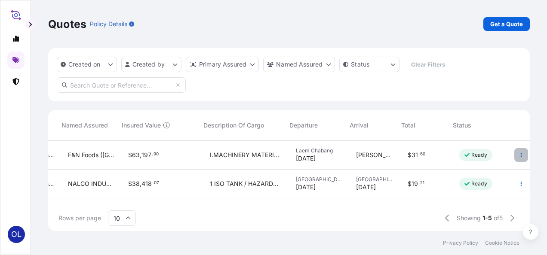
click at [518, 155] on icon "button" at bounding box center [520, 155] width 5 height 5
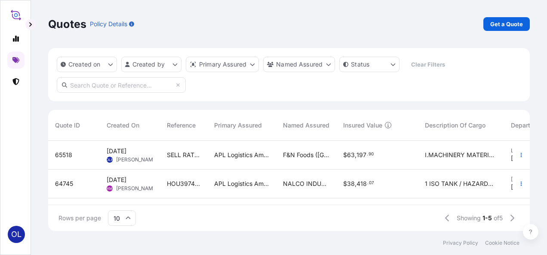
scroll to position [89, 475]
select select "Sea"
select select "Road / [GEOGRAPHIC_DATA]"
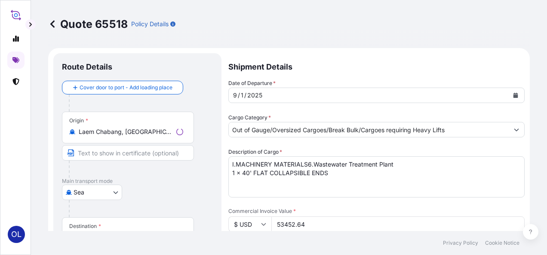
scroll to position [449, 0]
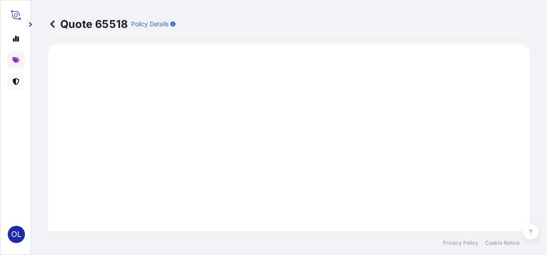
click at [19, 78] on link at bounding box center [15, 81] width 17 height 17
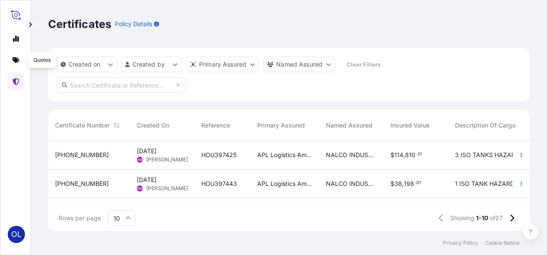
scroll to position [89, 475]
click at [12, 60] on link at bounding box center [15, 60] width 17 height 17
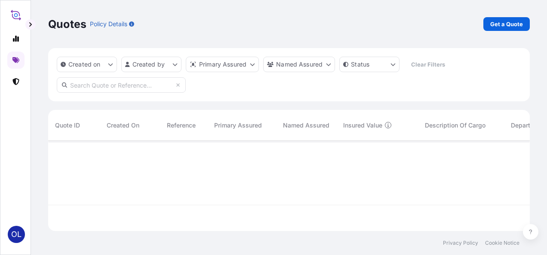
scroll to position [89, 475]
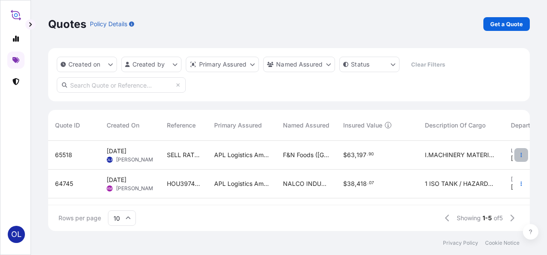
click at [518, 154] on icon "button" at bounding box center [520, 155] width 5 height 5
click at [63, 154] on span "65518" at bounding box center [63, 155] width 17 height 9
select select "Sea"
select select "Road / [GEOGRAPHIC_DATA]"
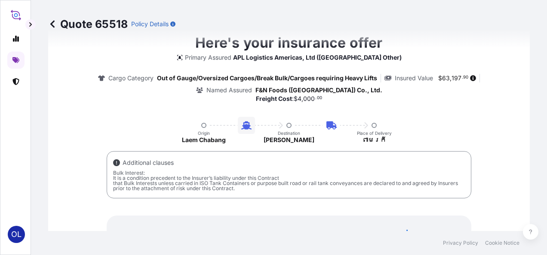
scroll to position [707, 0]
